Goal: Book appointment/travel/reservation

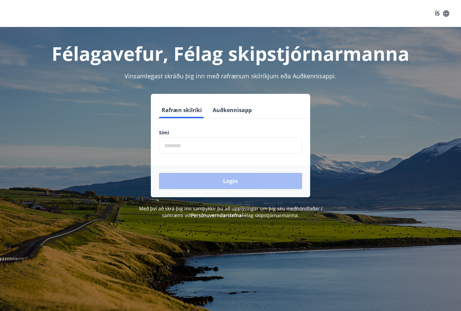
click at [169, 141] on input "phone" at bounding box center [230, 145] width 143 height 17
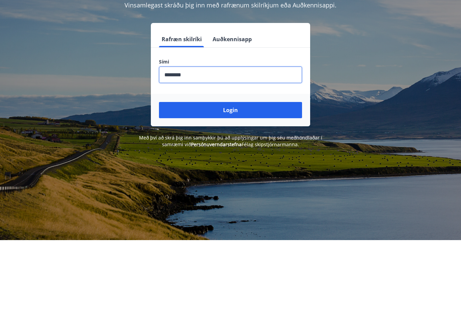
type input "********"
click at [233, 173] on button "Login" at bounding box center [230, 181] width 143 height 16
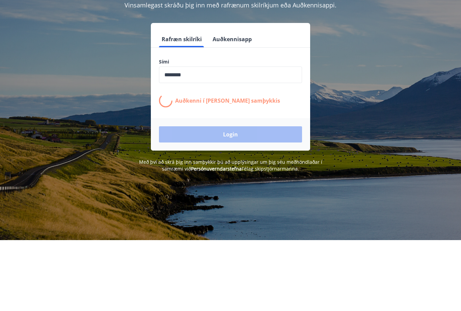
scroll to position [71, 0]
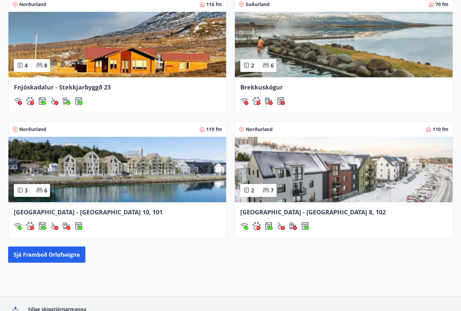
scroll to position [557, 0]
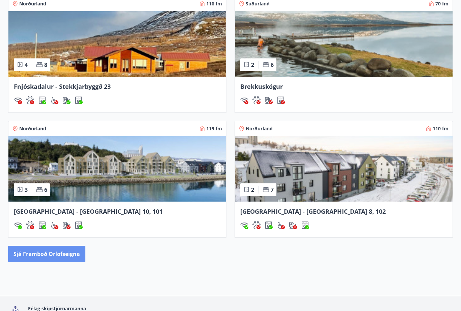
click at [43, 256] on button "Sjá framboð orlofseigna" at bounding box center [46, 254] width 77 height 16
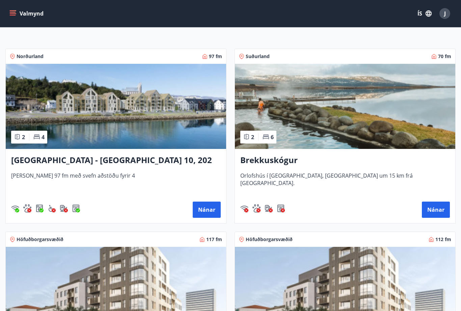
scroll to position [100, 0]
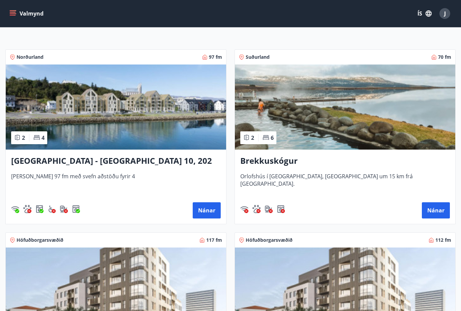
click at [207, 211] on button "Nánar" at bounding box center [207, 210] width 28 height 16
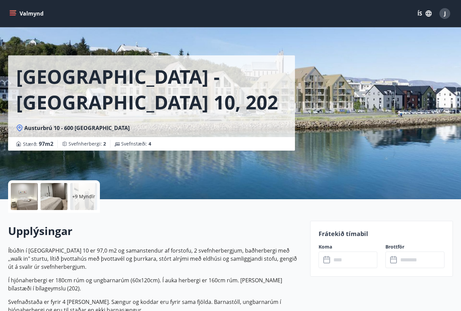
scroll to position [3, 0]
click at [31, 198] on div at bounding box center [24, 196] width 27 height 27
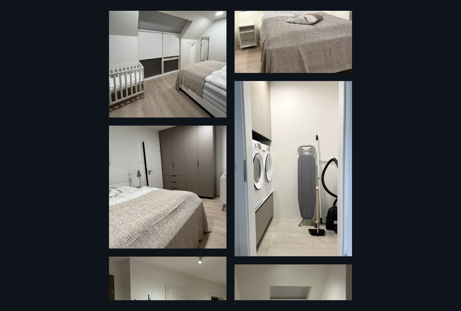
scroll to position [173, 0]
click at [168, 193] on img at bounding box center [167, 186] width 117 height 123
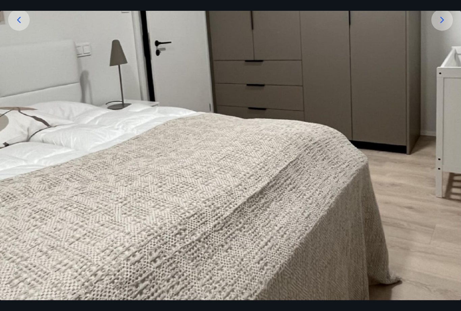
scroll to position [174, 0]
click at [445, 25] on icon at bounding box center [442, 19] width 11 height 11
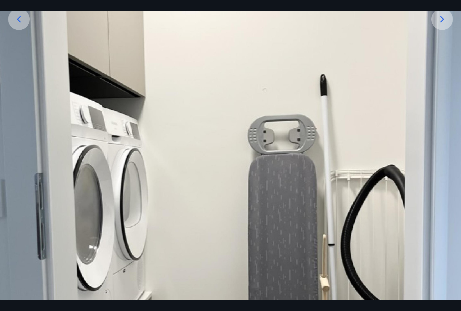
click at [443, 25] on icon at bounding box center [442, 19] width 11 height 11
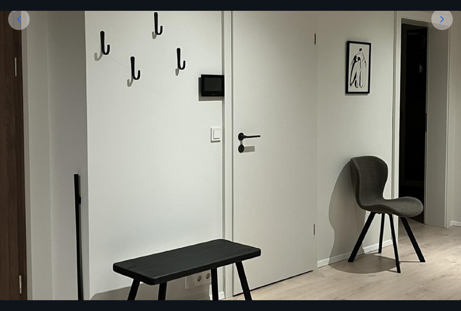
click at [439, 25] on icon at bounding box center [442, 19] width 11 height 11
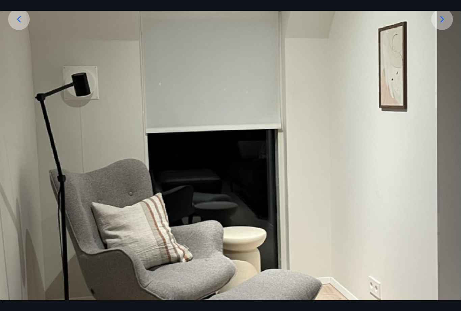
click at [440, 25] on icon at bounding box center [442, 19] width 11 height 11
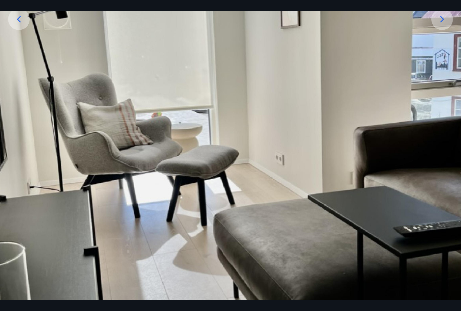
click at [440, 25] on icon at bounding box center [442, 19] width 11 height 11
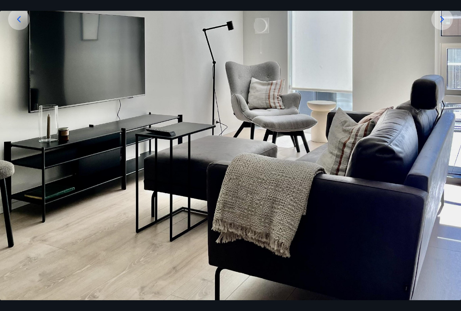
click at [445, 25] on icon at bounding box center [442, 19] width 11 height 11
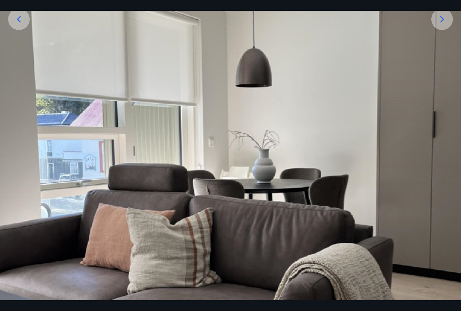
click at [445, 25] on icon at bounding box center [442, 19] width 11 height 11
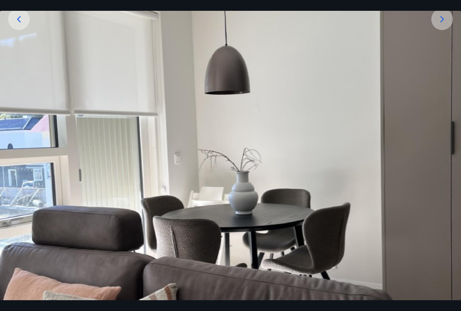
click at [444, 25] on icon at bounding box center [442, 19] width 11 height 11
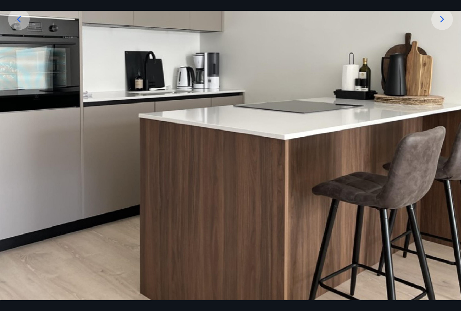
click at [445, 25] on icon at bounding box center [442, 19] width 11 height 11
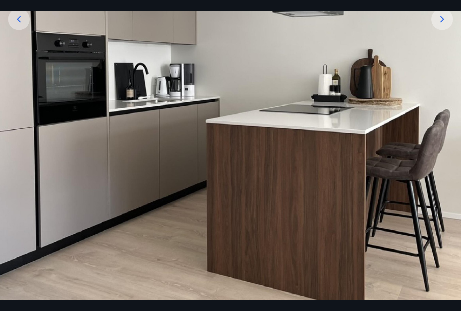
click at [445, 25] on icon at bounding box center [442, 19] width 11 height 11
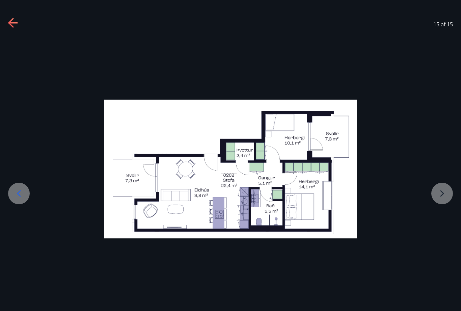
scroll to position [0, 0]
click at [24, 199] on icon at bounding box center [18, 193] width 11 height 11
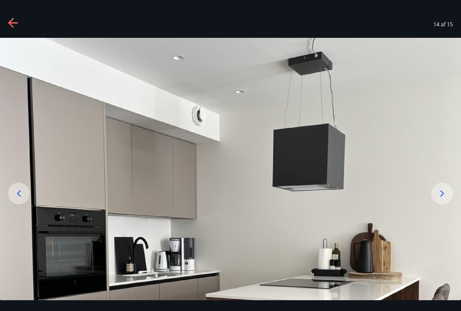
click at [24, 199] on icon at bounding box center [18, 193] width 11 height 11
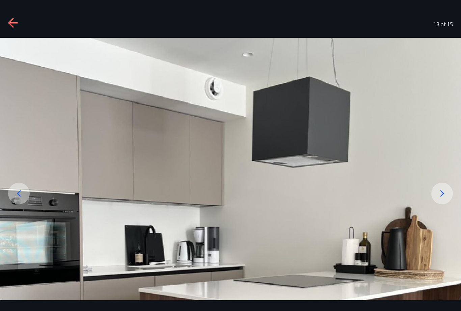
click at [21, 199] on icon at bounding box center [18, 193] width 11 height 11
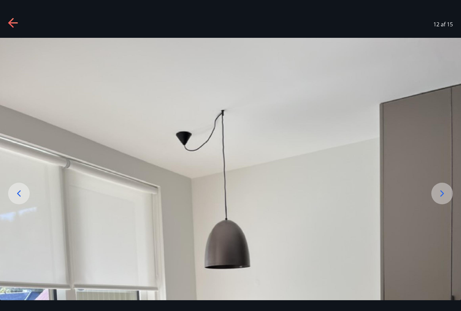
click at [23, 199] on icon at bounding box center [18, 193] width 11 height 11
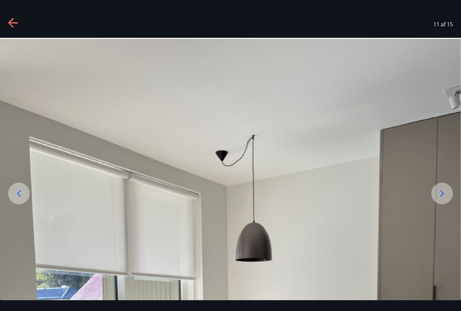
click at [25, 204] on div at bounding box center [19, 194] width 22 height 22
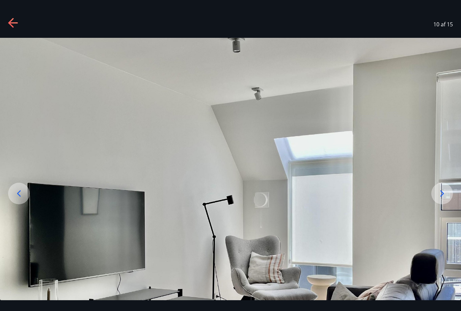
click at [24, 199] on icon at bounding box center [18, 193] width 11 height 11
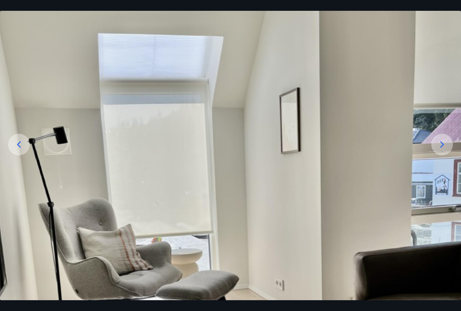
scroll to position [57, 0]
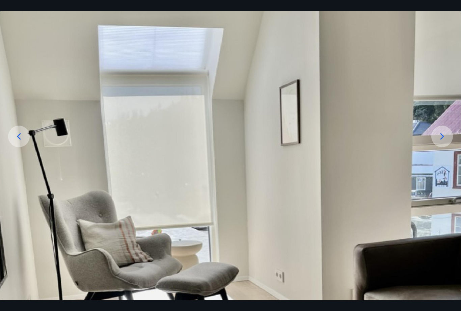
click at [22, 142] on icon at bounding box center [18, 136] width 11 height 11
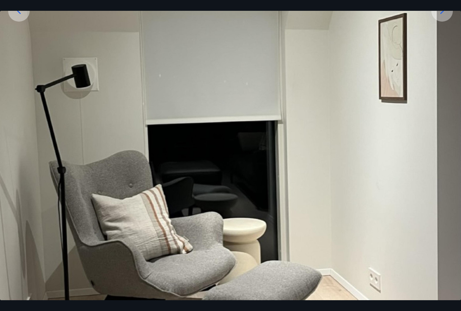
scroll to position [183, 0]
click at [20, 16] on icon at bounding box center [18, 10] width 11 height 11
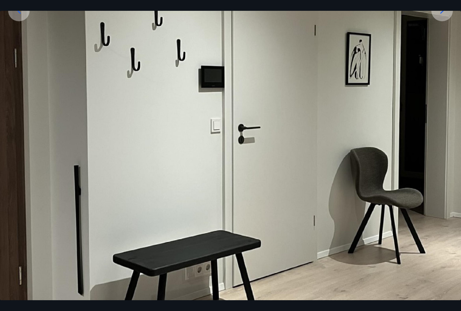
click at [21, 16] on icon at bounding box center [18, 10] width 11 height 11
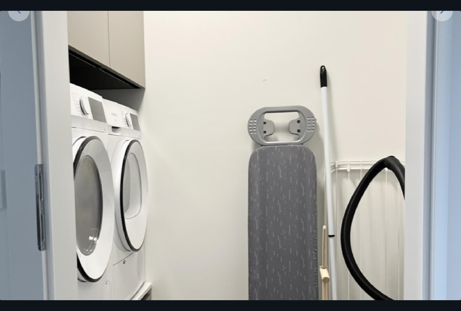
click at [23, 16] on div at bounding box center [19, 11] width 22 height 22
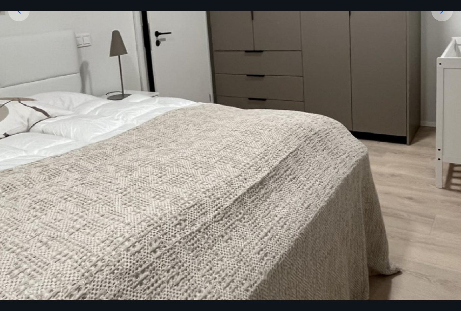
click at [22, 16] on icon at bounding box center [18, 10] width 11 height 11
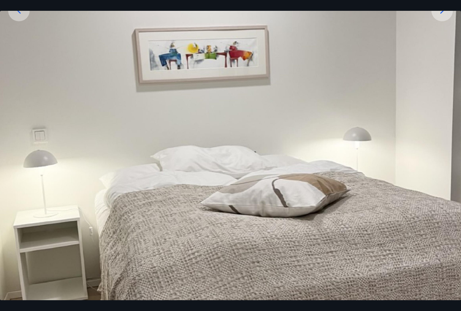
click at [23, 16] on icon at bounding box center [18, 10] width 11 height 11
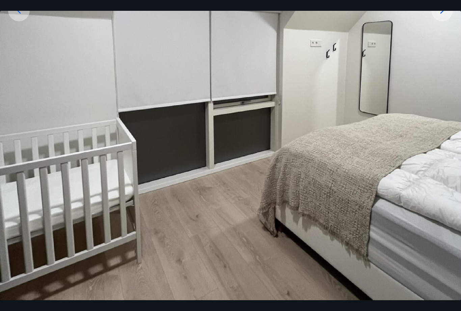
click at [24, 17] on div at bounding box center [19, 11] width 22 height 22
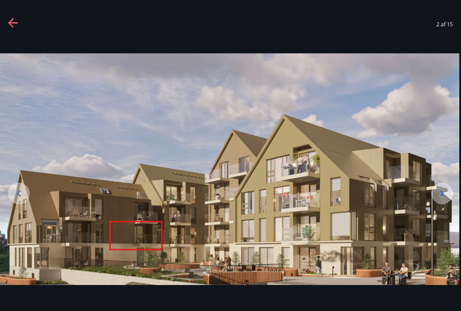
scroll to position [503, 0]
click at [441, 199] on icon at bounding box center [442, 193] width 11 height 11
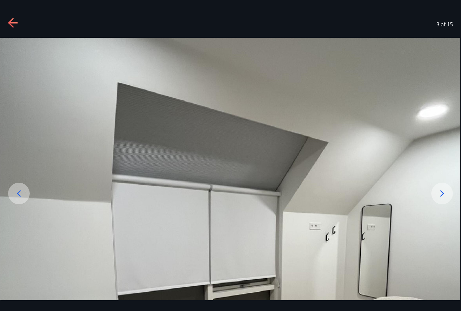
scroll to position [0, 0]
click at [18, 22] on icon at bounding box center [13, 23] width 11 height 11
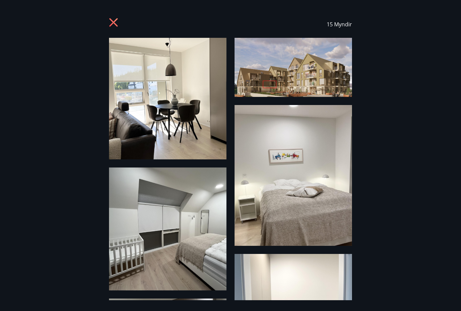
click at [112, 23] on icon at bounding box center [114, 23] width 11 height 11
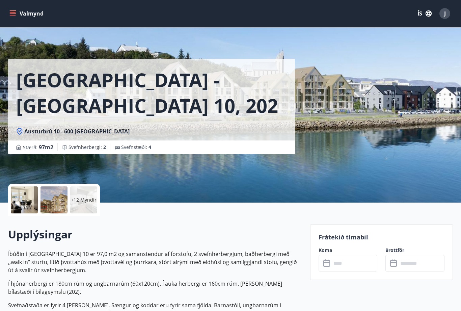
click at [427, 145] on div "Akureyri - Austurbrú 10, 202 Austurbrú 10 - 600 Akureyri Stærð : 97 m2 Svefnher…" at bounding box center [230, 101] width 445 height 202
click at [424, 151] on div "Akureyri - Austurbrú 10, 202 Austurbrú 10 - 600 Akureyri Stærð : 97 m2 Svefnher…" at bounding box center [230, 101] width 445 height 202
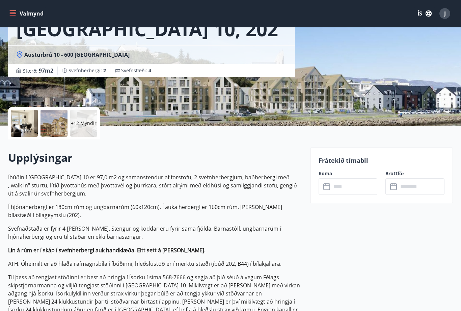
scroll to position [73, 0]
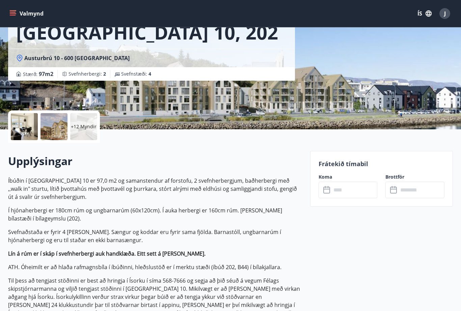
click at [23, 128] on div at bounding box center [24, 126] width 27 height 27
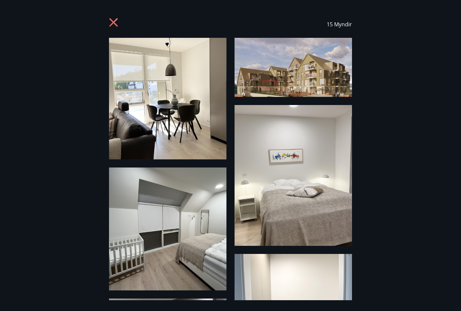
scroll to position [0, 0]
click at [113, 24] on icon at bounding box center [113, 22] width 8 height 8
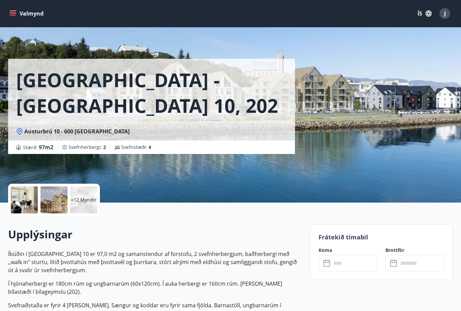
click at [85, 199] on p "+12 Myndir" at bounding box center [84, 199] width 26 height 7
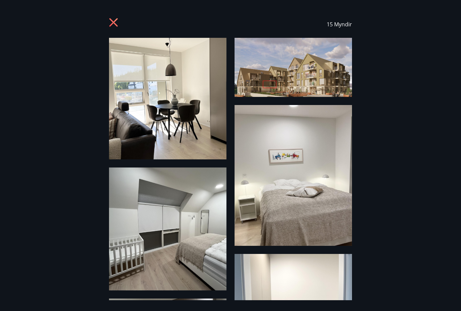
click at [113, 23] on icon at bounding box center [113, 22] width 8 height 8
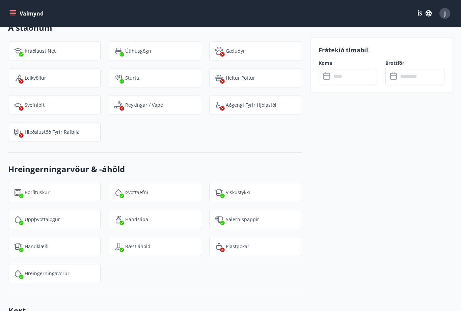
scroll to position [873, 0]
